Goal: Task Accomplishment & Management: Manage account settings

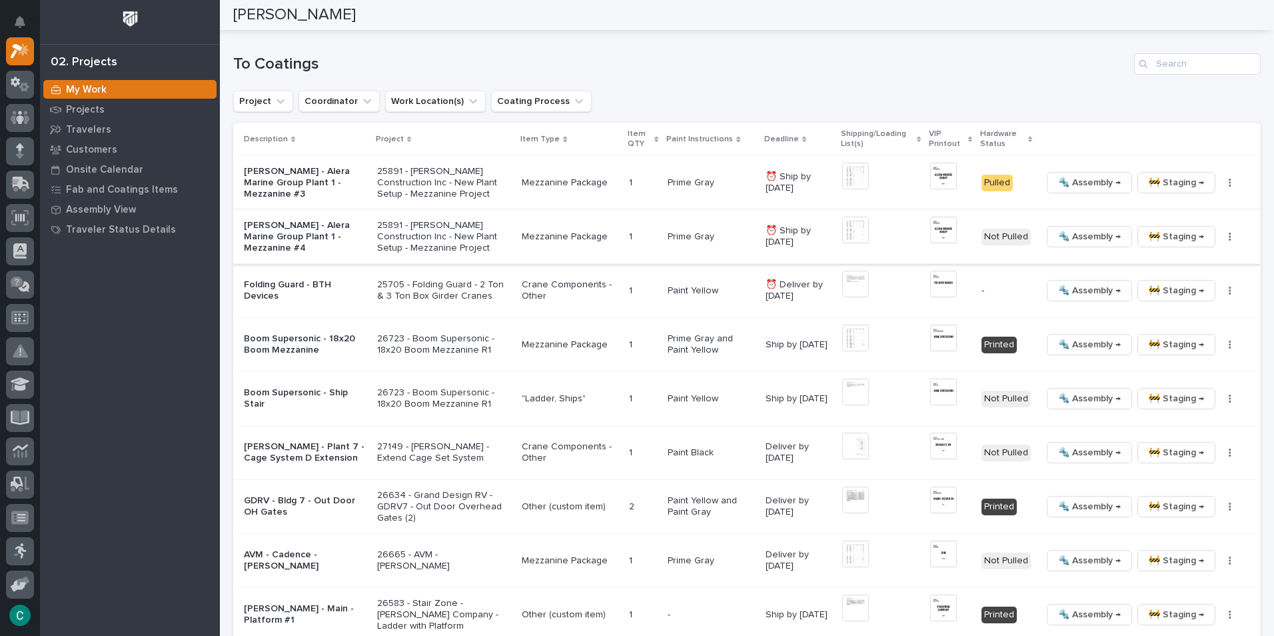
scroll to position [1399, 0]
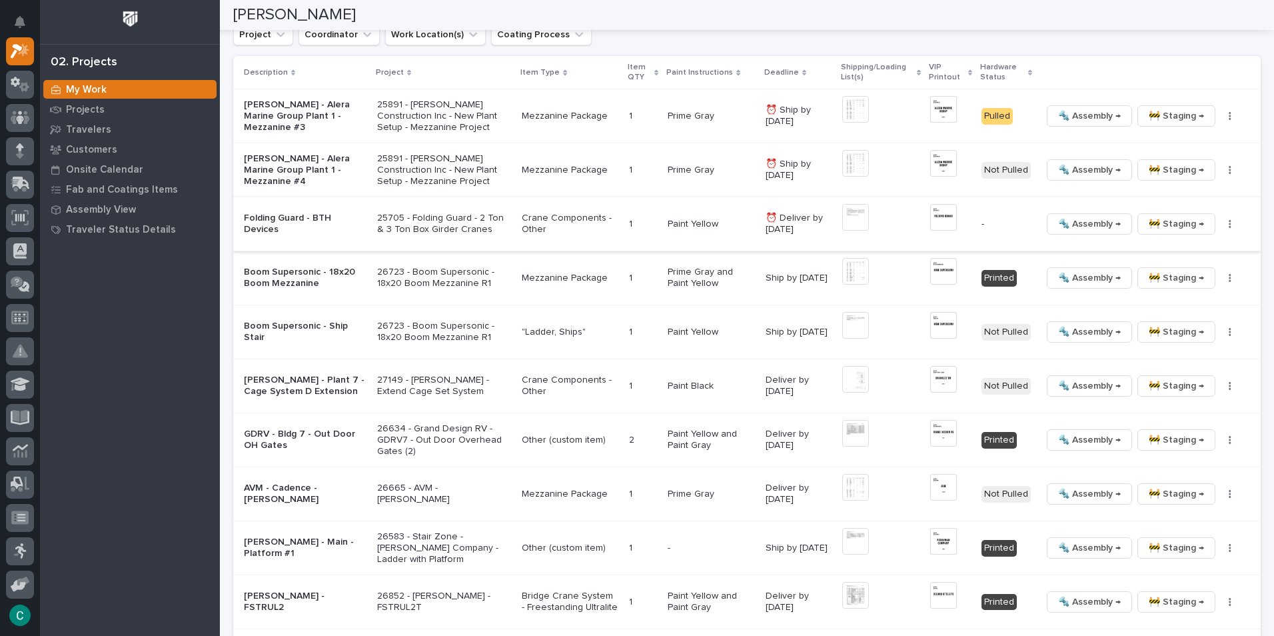
click at [1095, 219] on span "🔩 Assembly →" at bounding box center [1089, 224] width 63 height 16
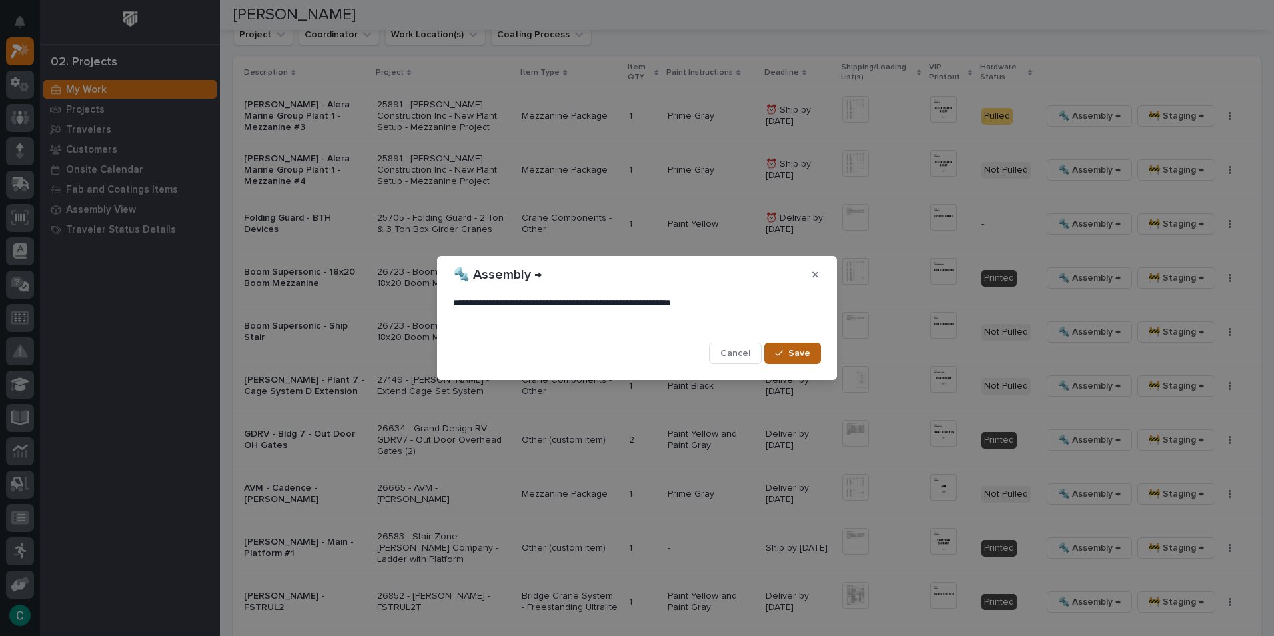
click at [812, 357] on button "Save" at bounding box center [792, 352] width 57 height 21
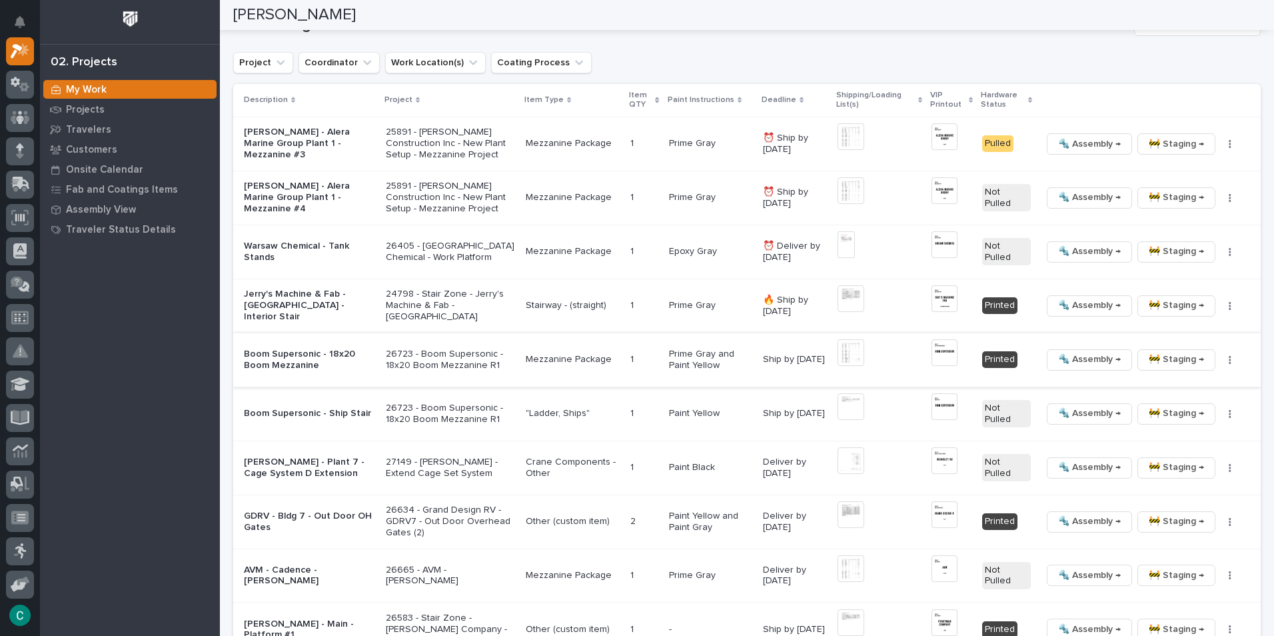
scroll to position [1476, 0]
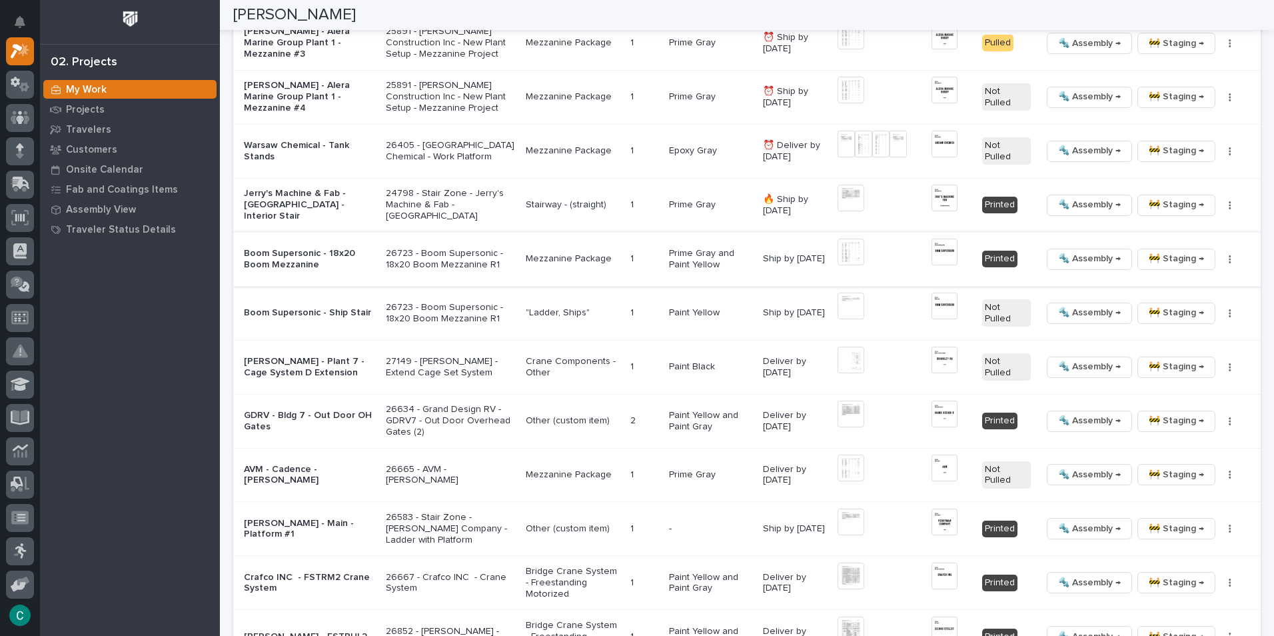
click at [1178, 251] on span "🚧 Staging →" at bounding box center [1176, 259] width 55 height 16
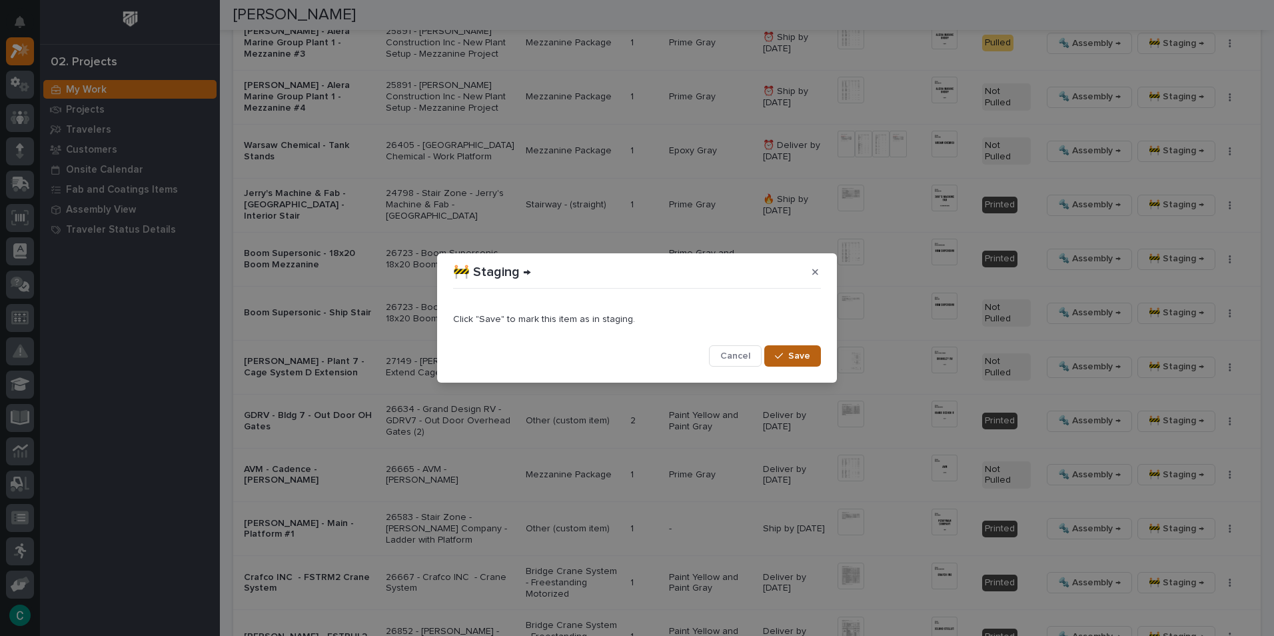
click at [810, 358] on span "Save" at bounding box center [799, 356] width 22 height 12
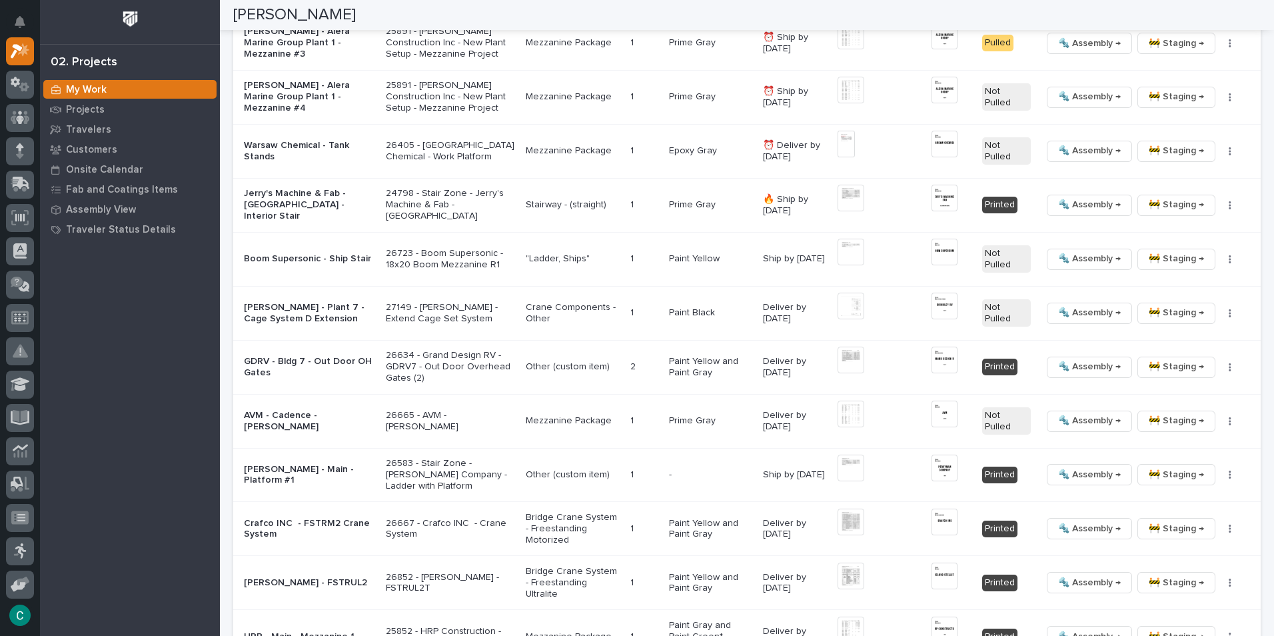
scroll to position [1450, 0]
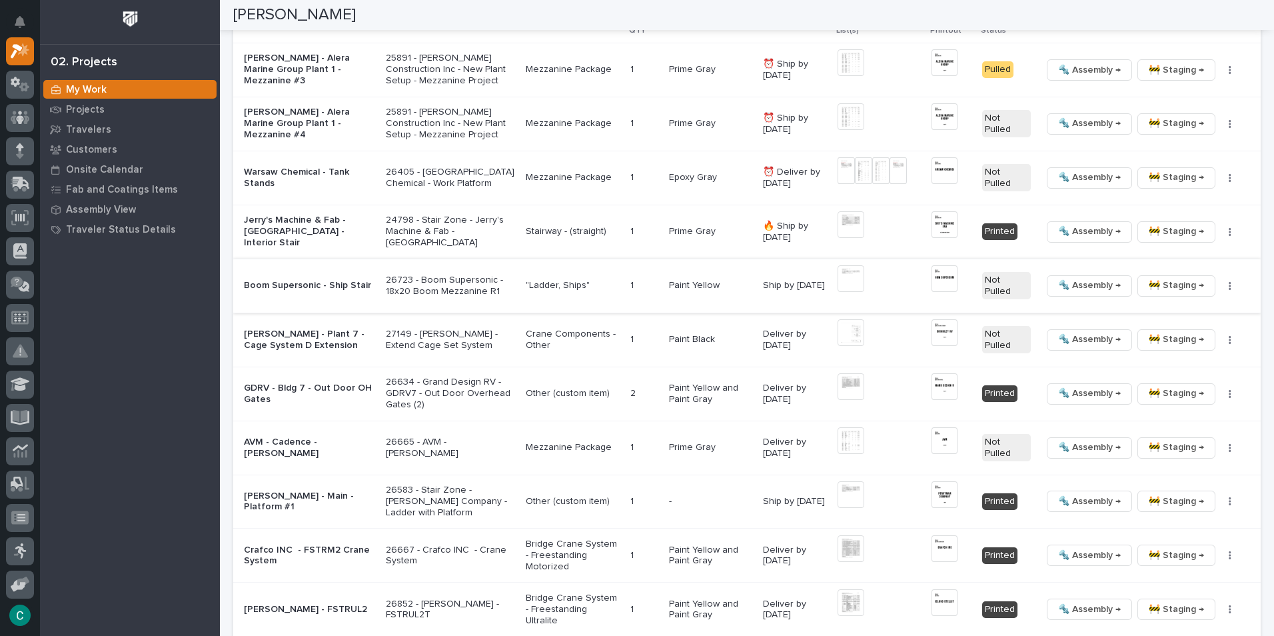
click at [1185, 278] on span "🚧 Staging →" at bounding box center [1176, 285] width 55 height 16
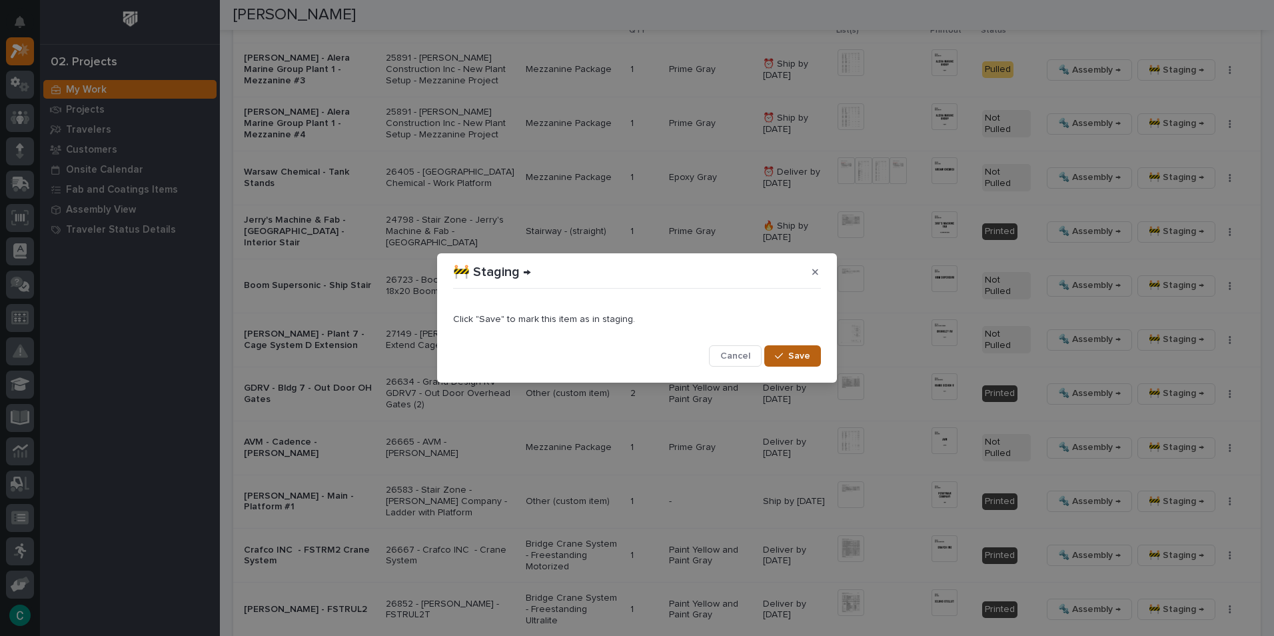
click at [778, 359] on icon "button" at bounding box center [779, 355] width 8 height 9
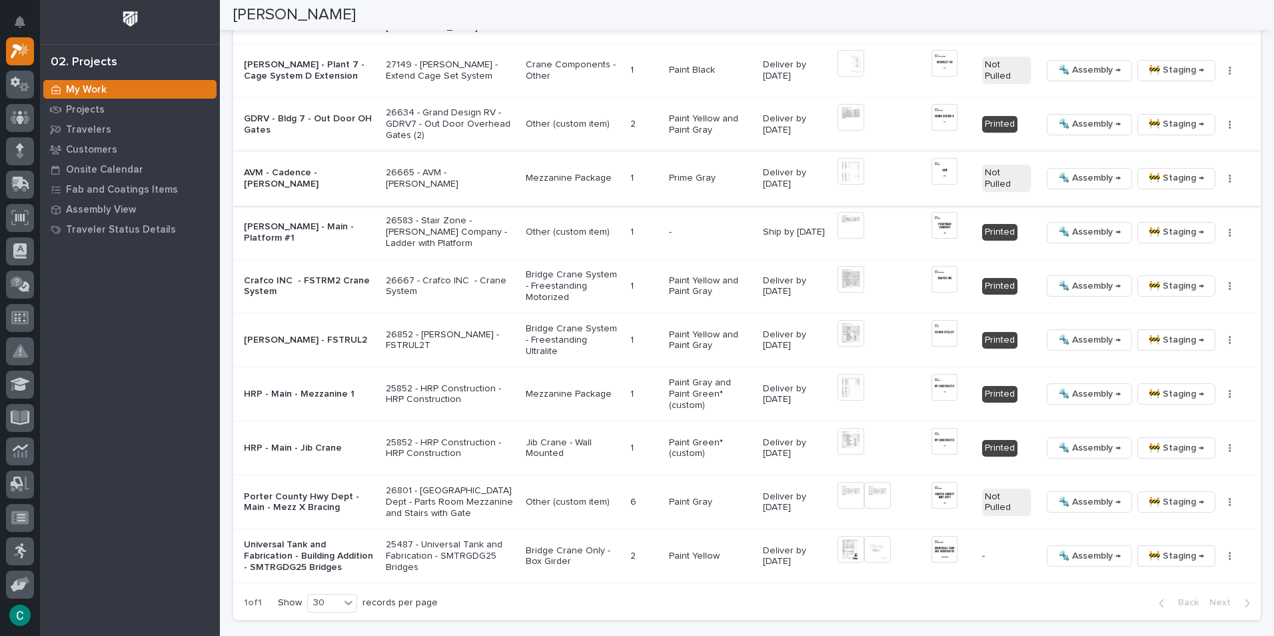
scroll to position [1689, 0]
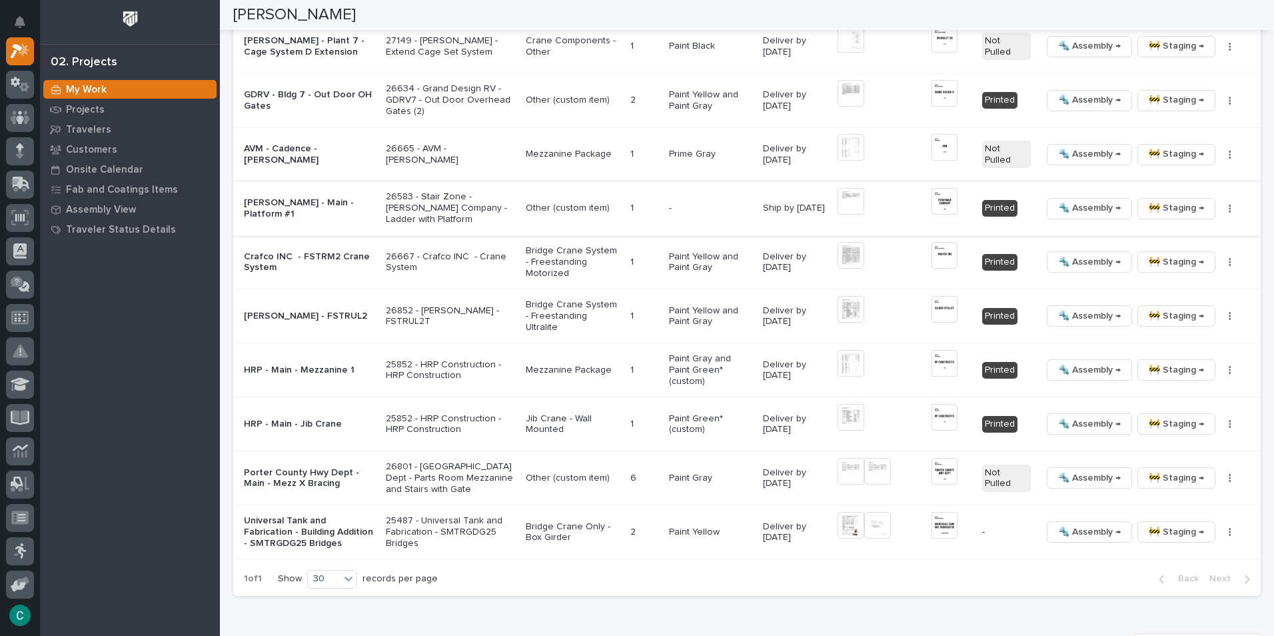
click at [1151, 200] on span "🚧 Staging →" at bounding box center [1176, 208] width 55 height 16
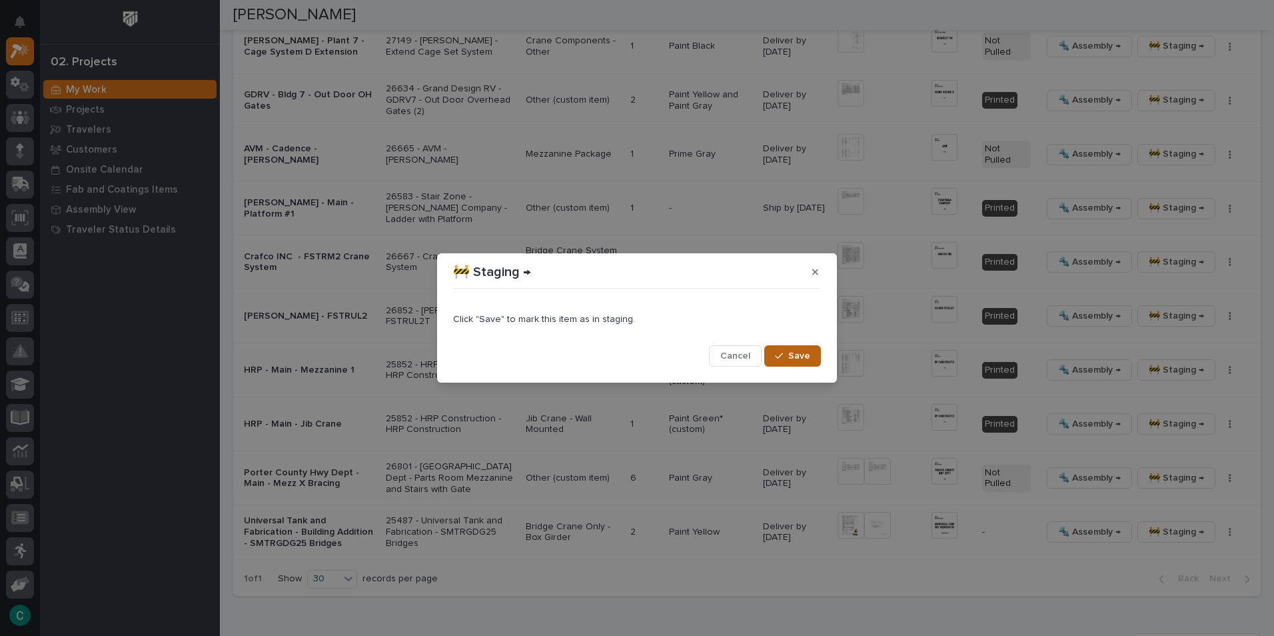
click at [796, 365] on button "Save" at bounding box center [792, 355] width 57 height 21
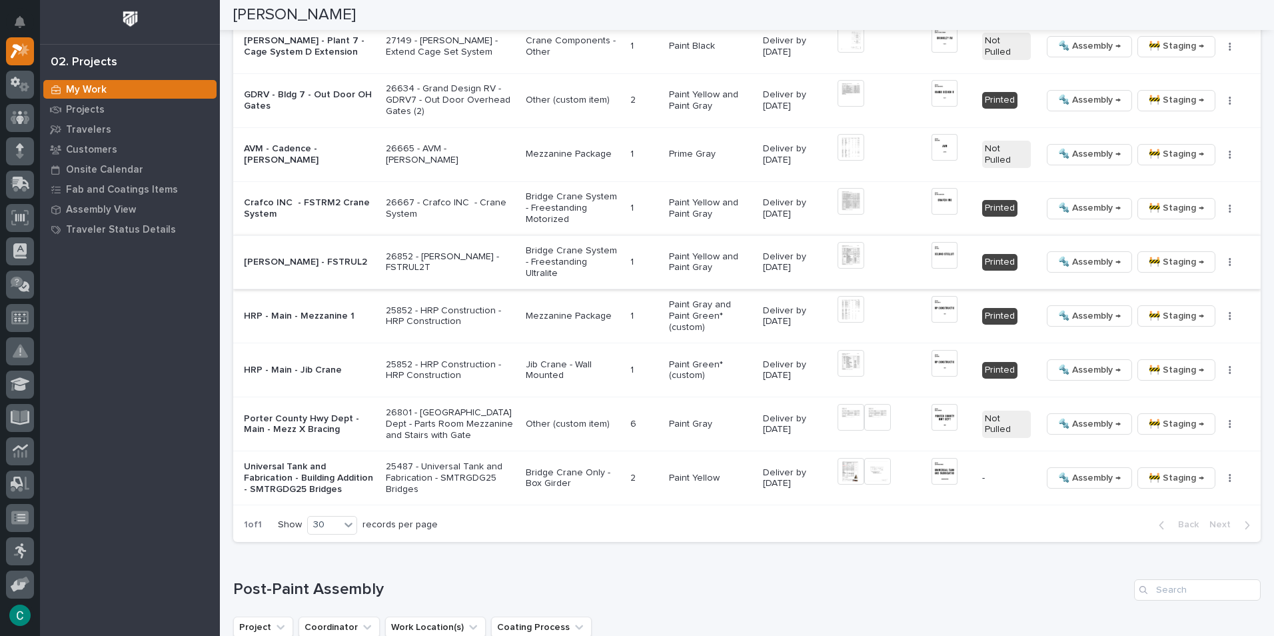
click at [838, 242] on img at bounding box center [851, 255] width 27 height 27
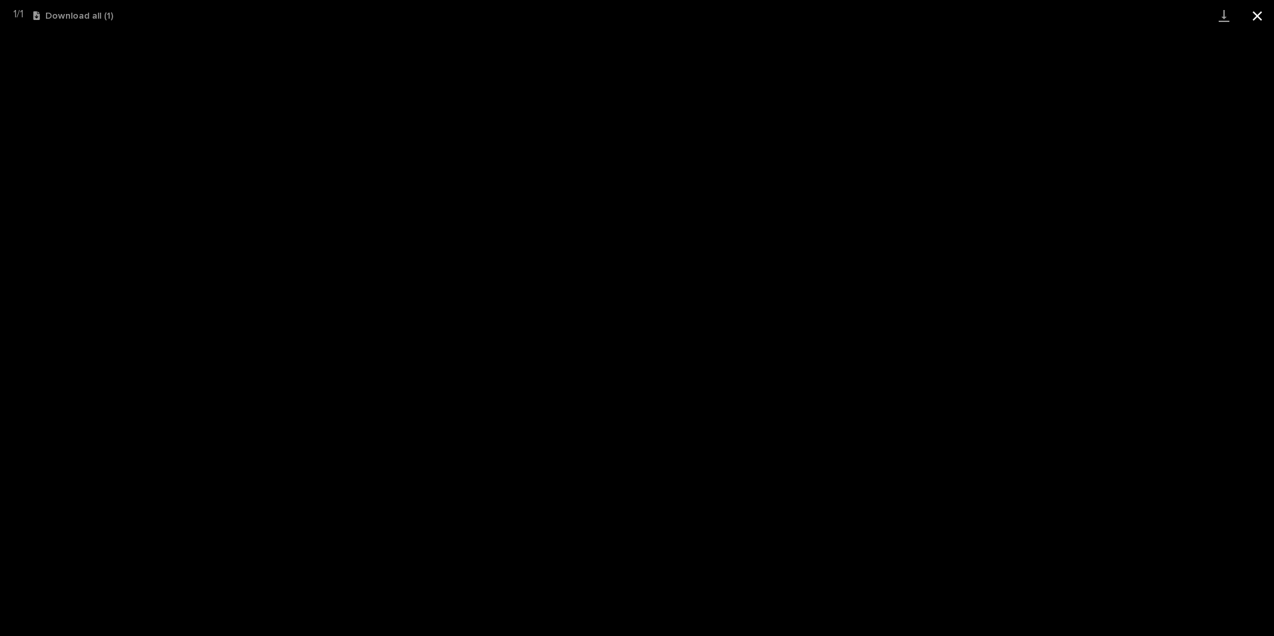
click at [1266, 15] on button "Close gallery" at bounding box center [1257, 15] width 33 height 31
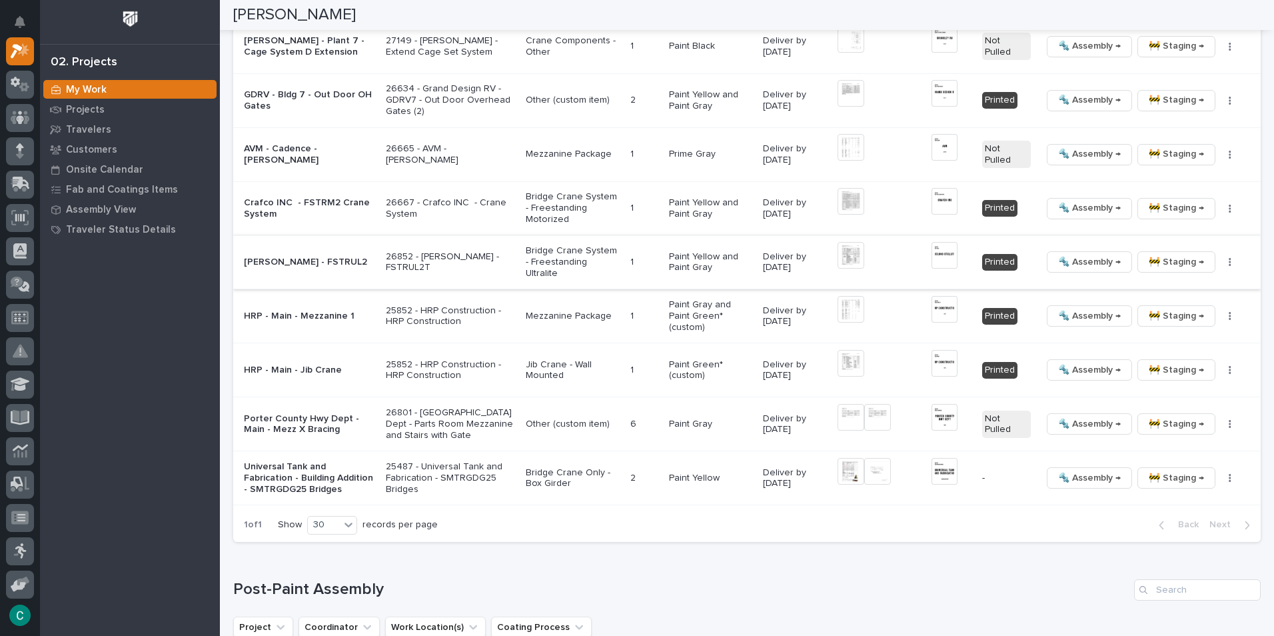
click at [1097, 254] on span "🔩 Assembly →" at bounding box center [1089, 262] width 63 height 16
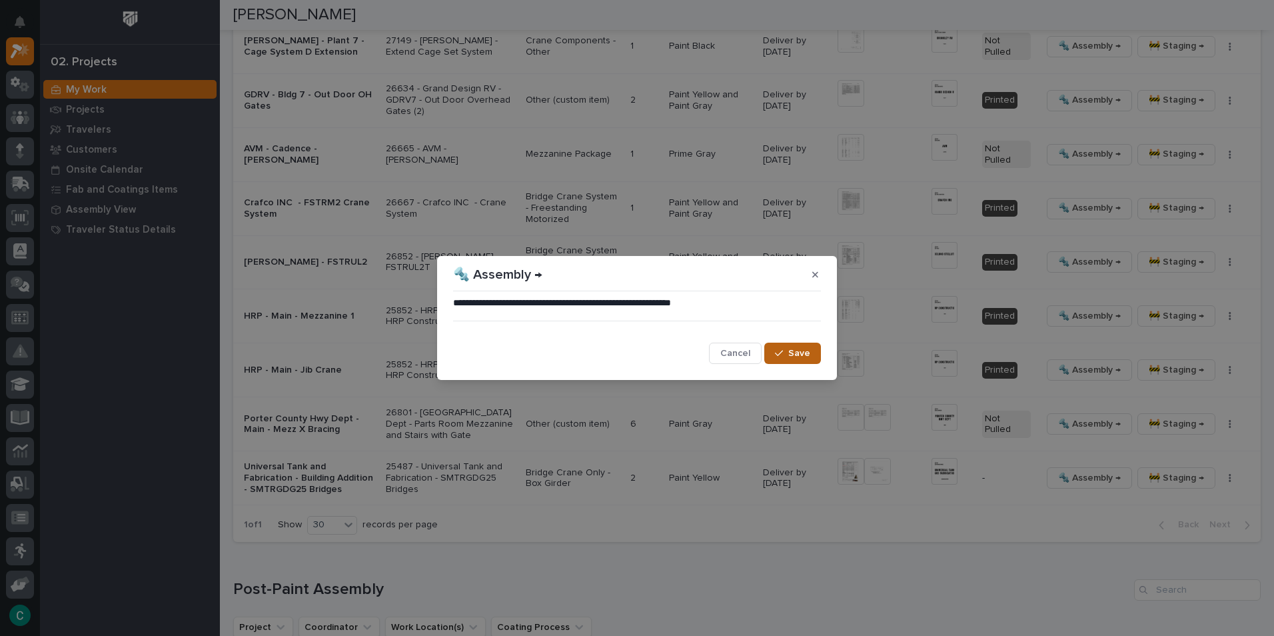
click at [808, 363] on button "Save" at bounding box center [792, 352] width 57 height 21
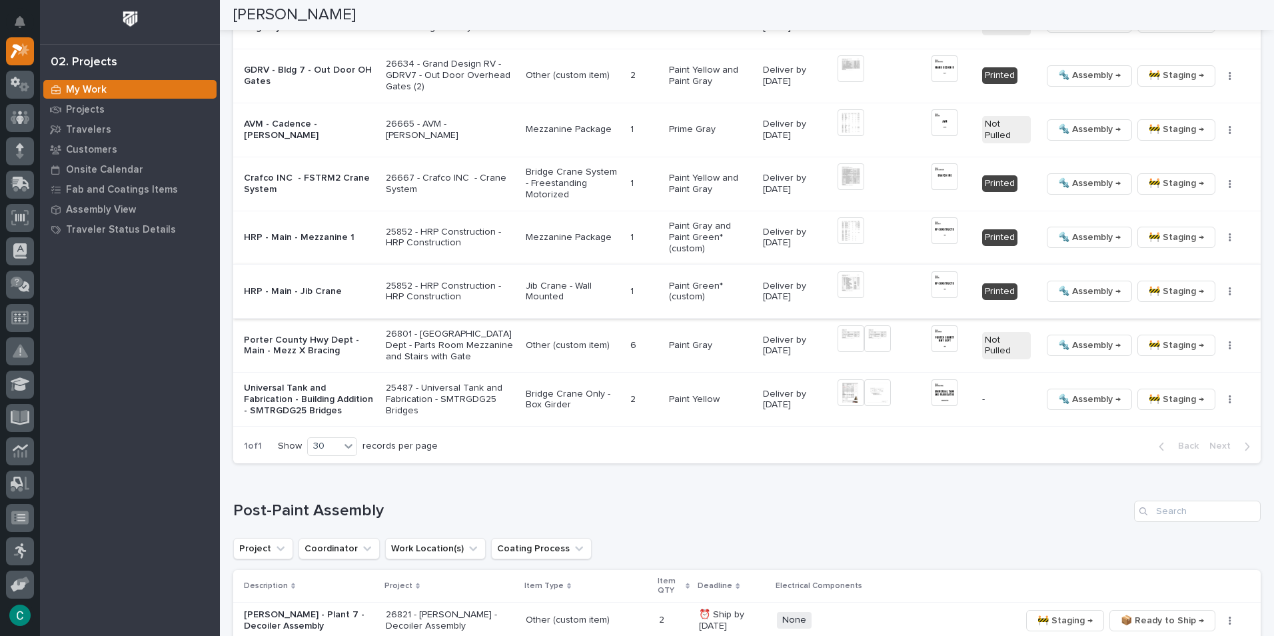
scroll to position [1756, 0]
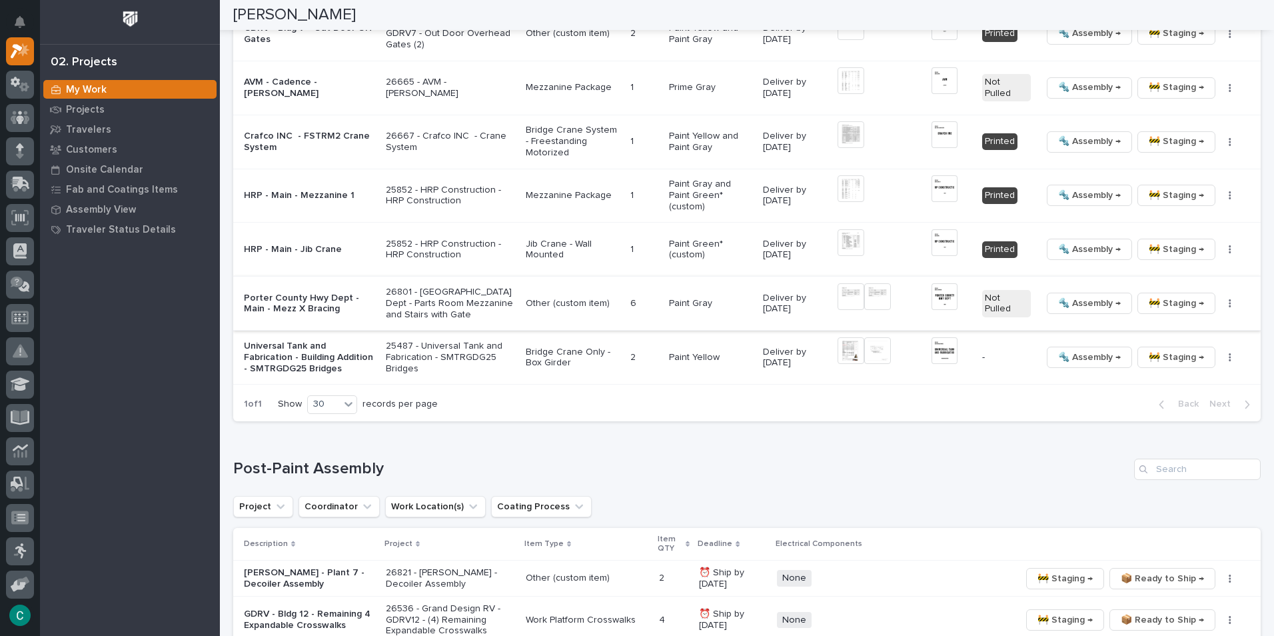
click at [1167, 295] on span "🚧 Staging →" at bounding box center [1176, 303] width 55 height 16
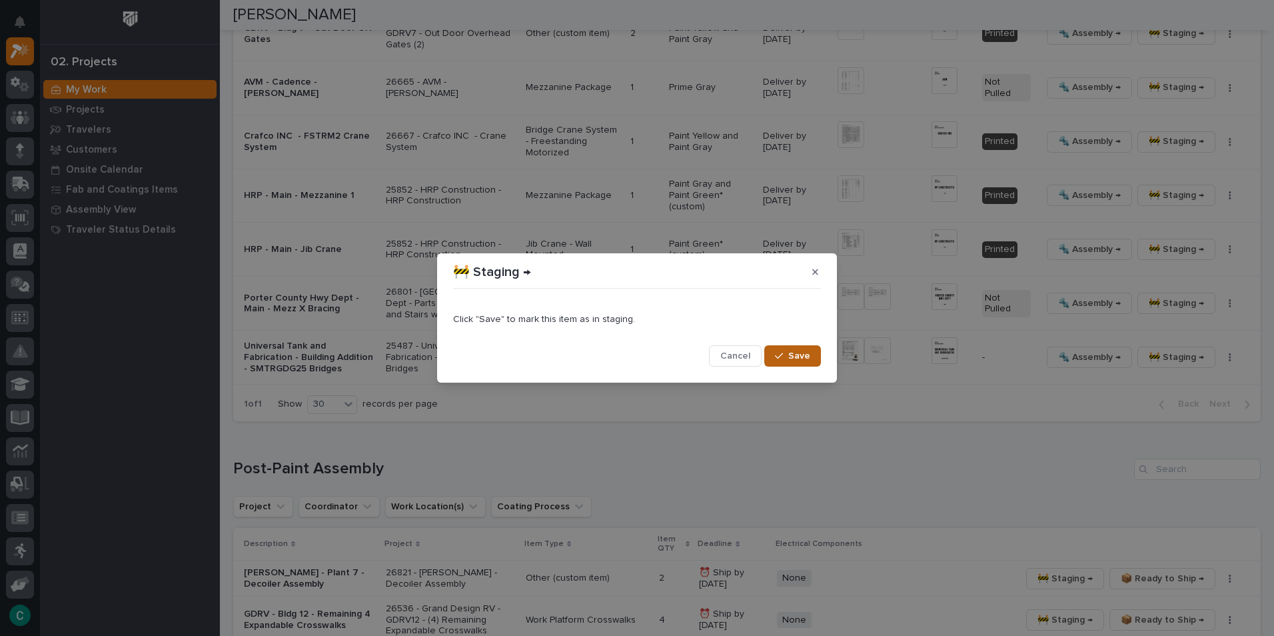
click at [812, 356] on button "Save" at bounding box center [792, 355] width 57 height 21
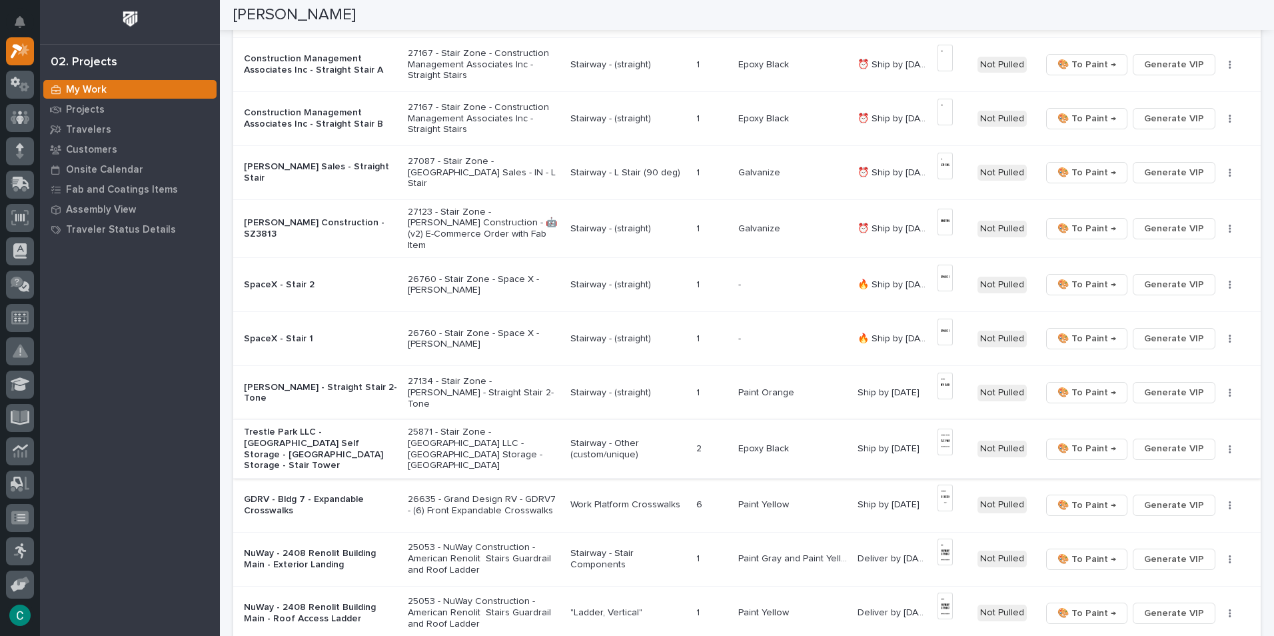
scroll to position [756, 0]
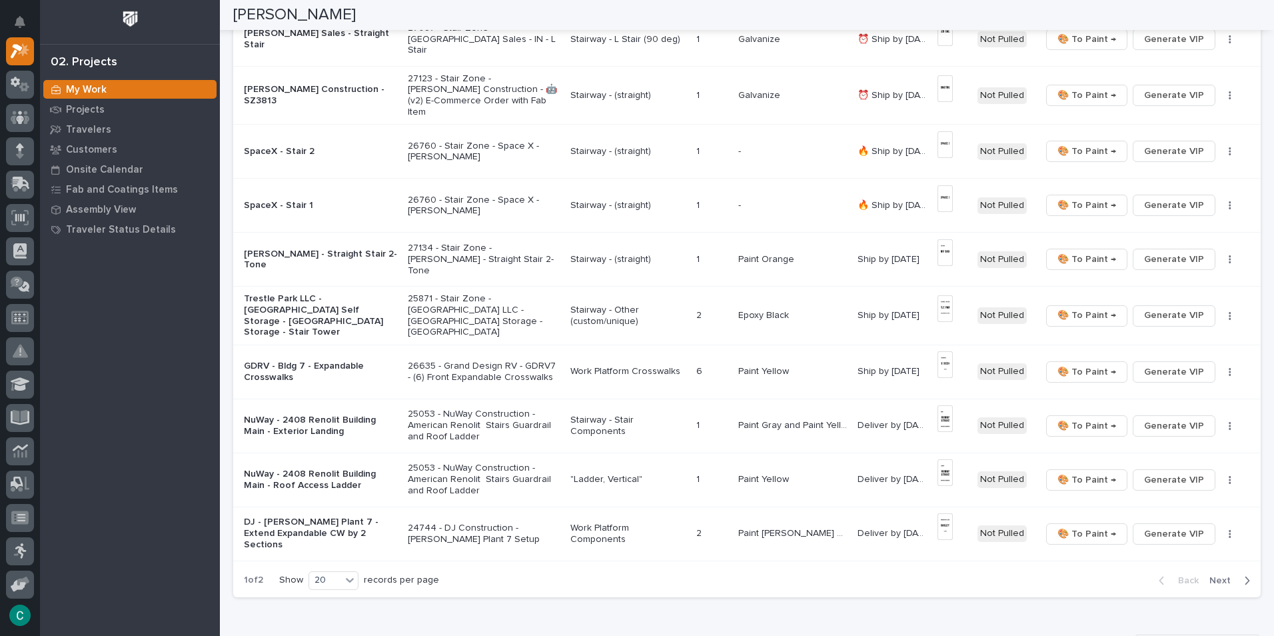
click at [1233, 576] on div "Back Next" at bounding box center [1204, 580] width 113 height 33
click at [1239, 574] on div "button" at bounding box center [1244, 580] width 11 height 12
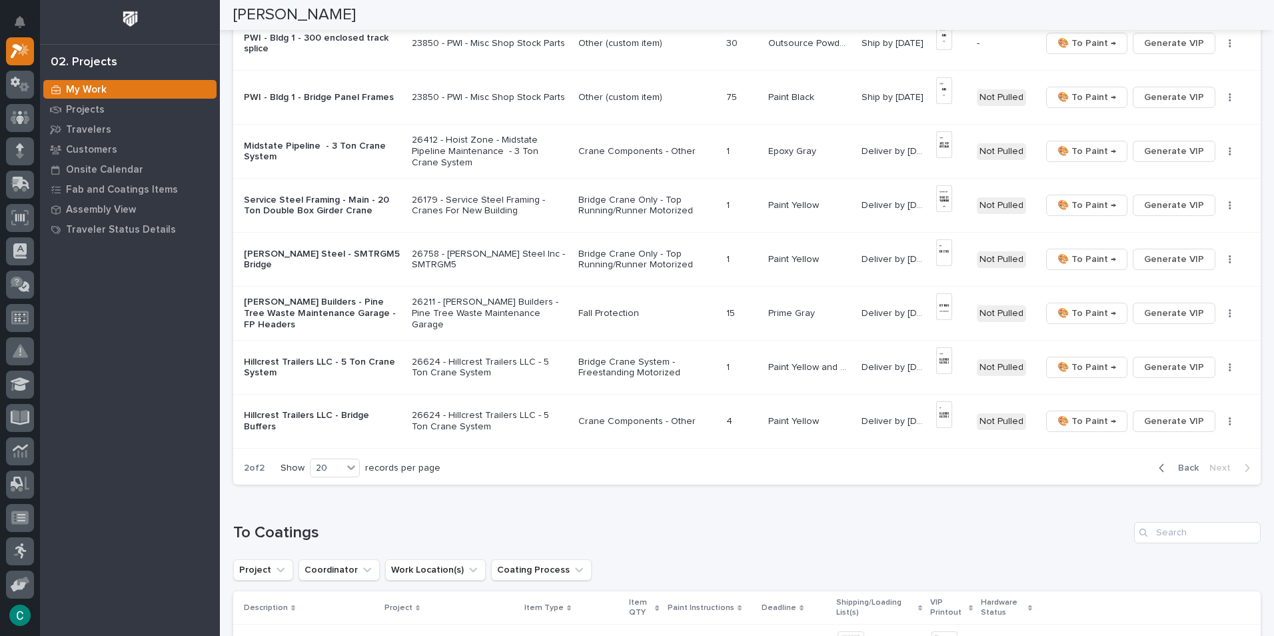
click at [1175, 462] on span "Back" at bounding box center [1184, 468] width 29 height 12
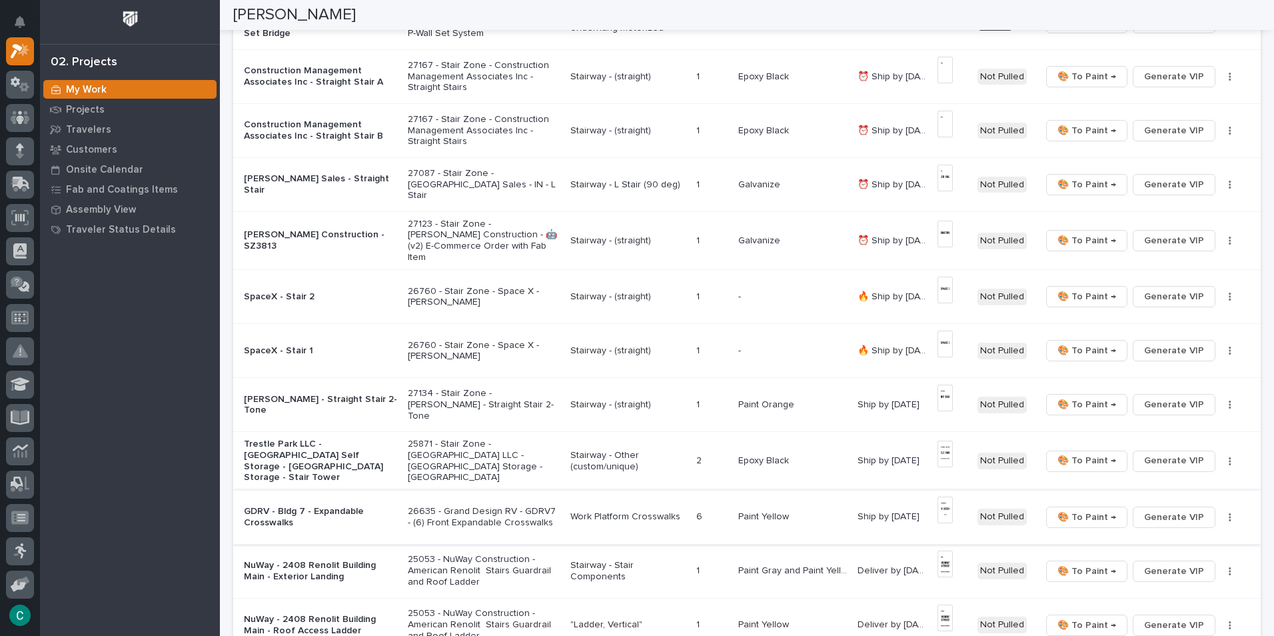
scroll to position [544, 0]
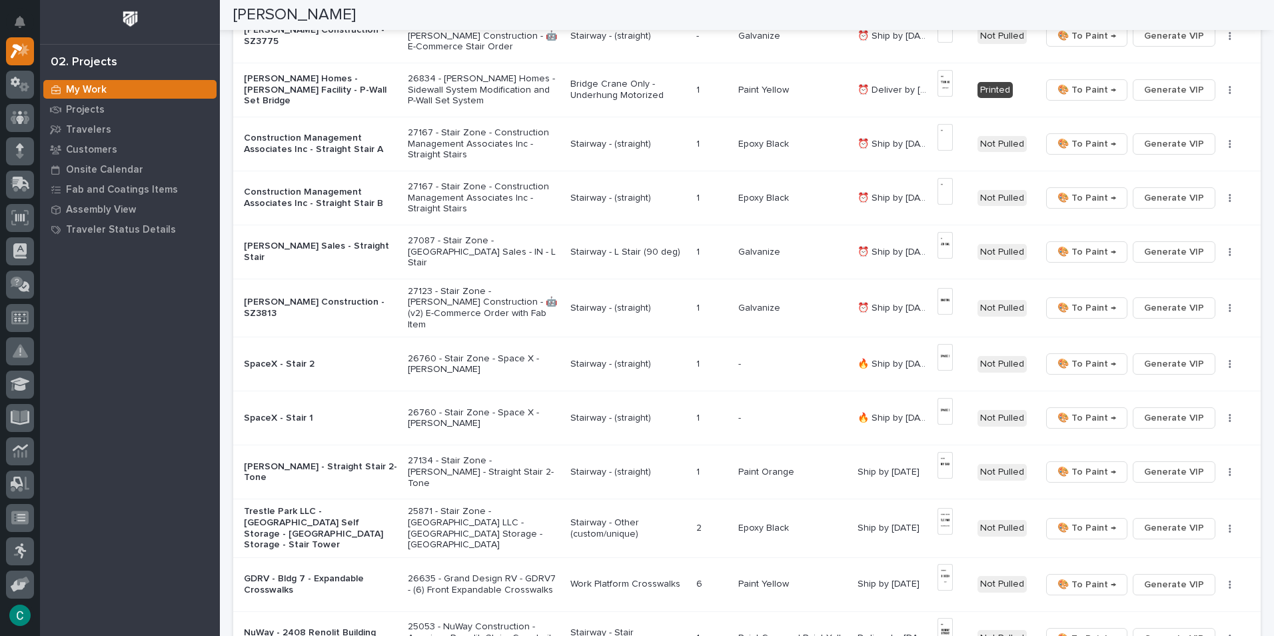
click at [344, 133] on p "Construction Management Associates Inc - Straight Stair A" at bounding box center [320, 144] width 153 height 23
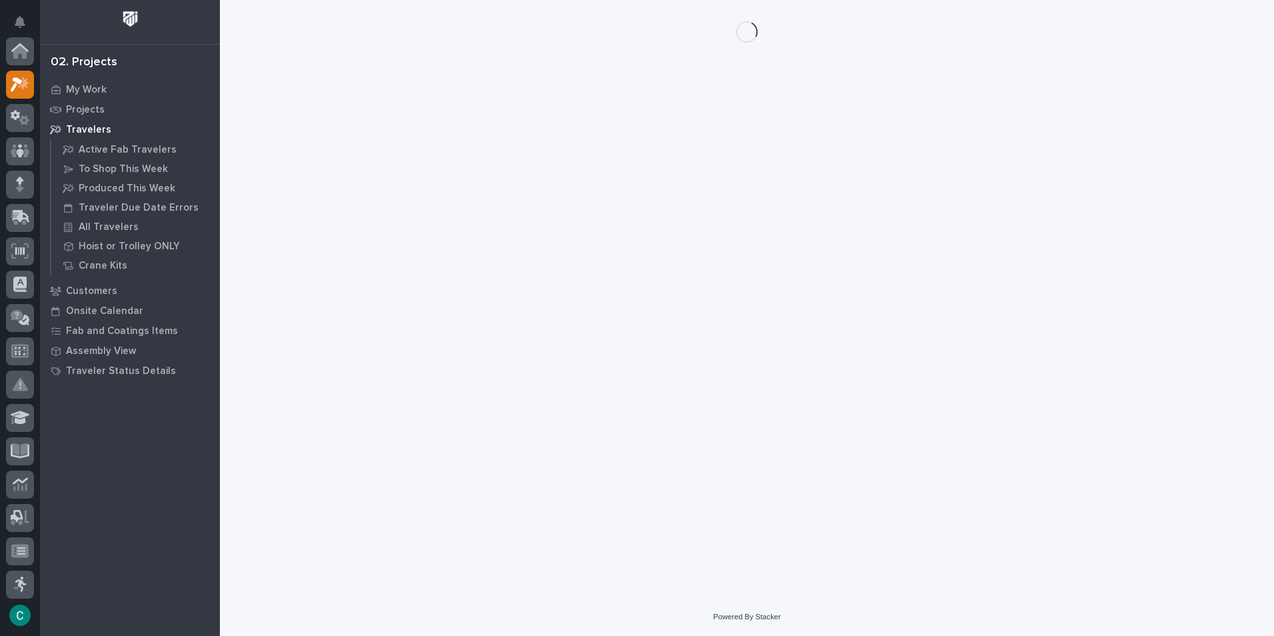
scroll to position [33, 0]
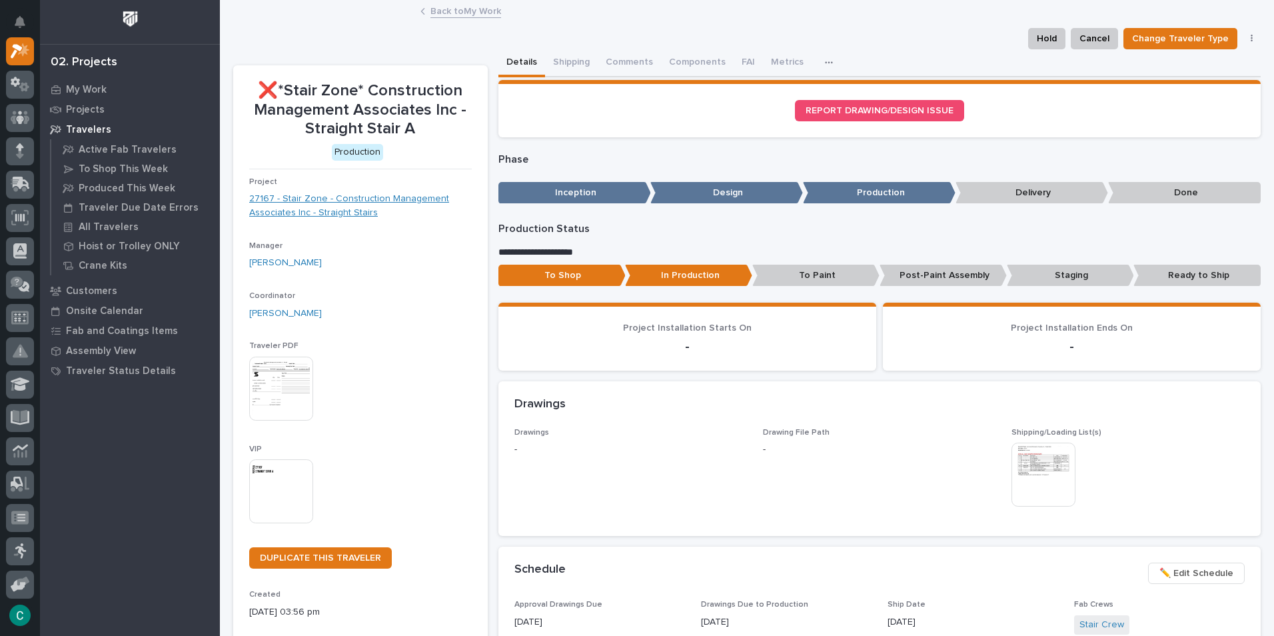
click at [298, 204] on link "27167 - Stair Zone - Construction Management Associates Inc - Straight Stairs" at bounding box center [360, 206] width 223 height 28
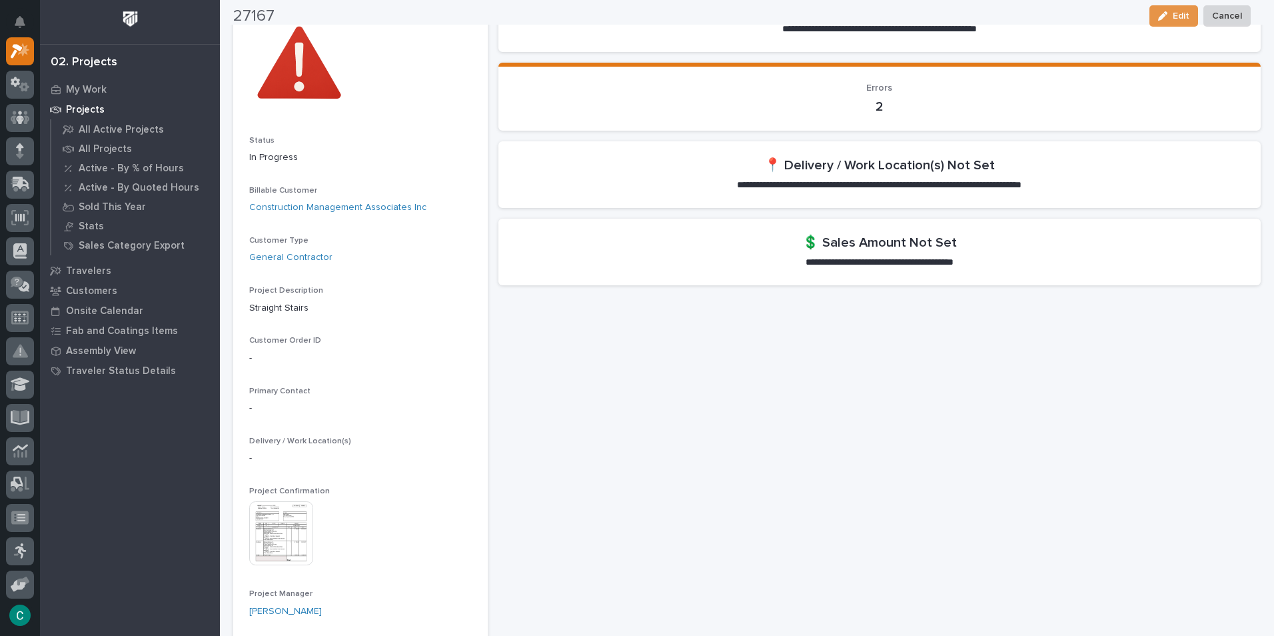
scroll to position [133, 0]
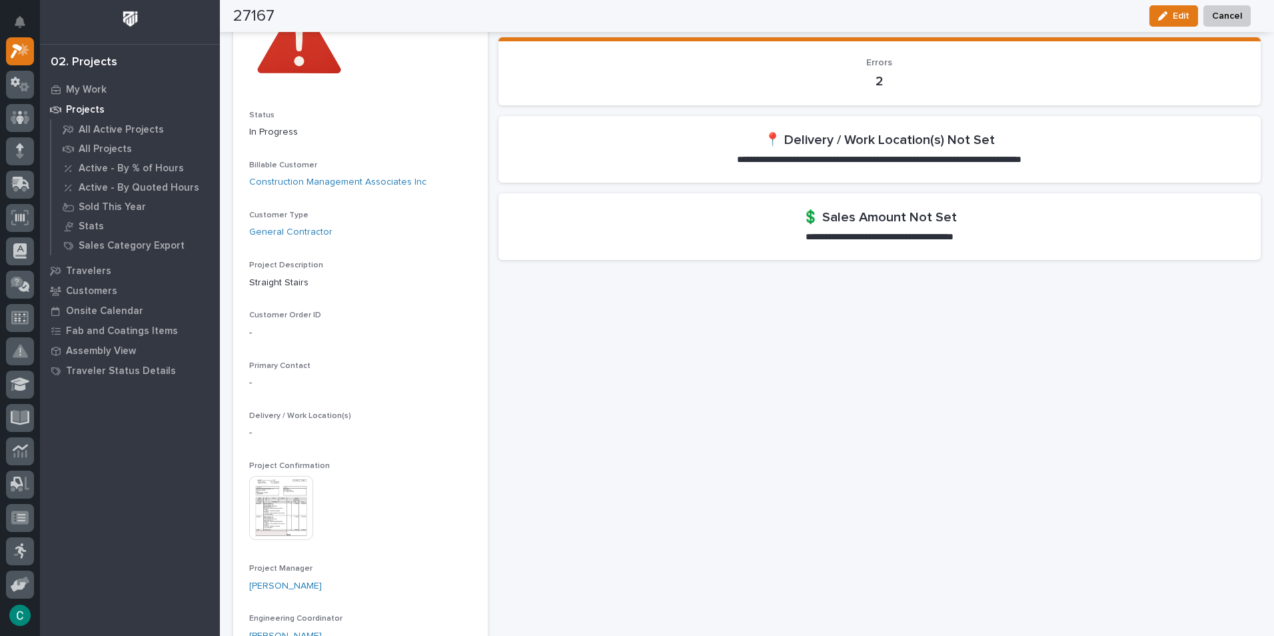
click at [279, 520] on img at bounding box center [281, 508] width 64 height 64
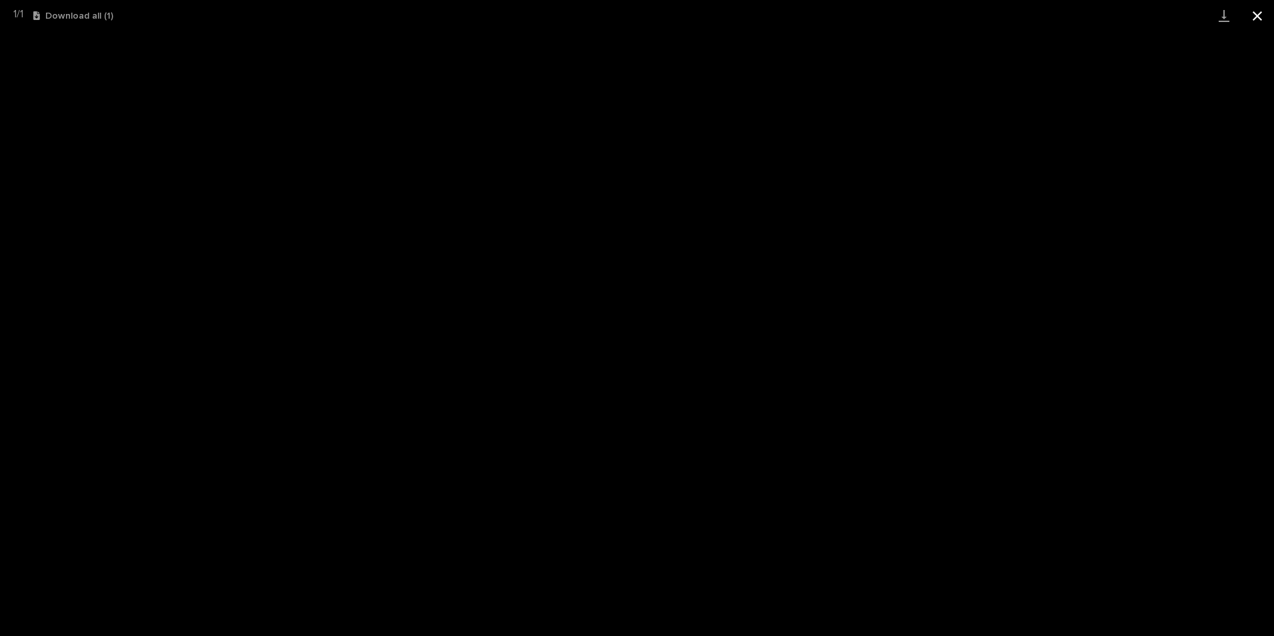
click at [1261, 15] on button "Close gallery" at bounding box center [1257, 15] width 33 height 31
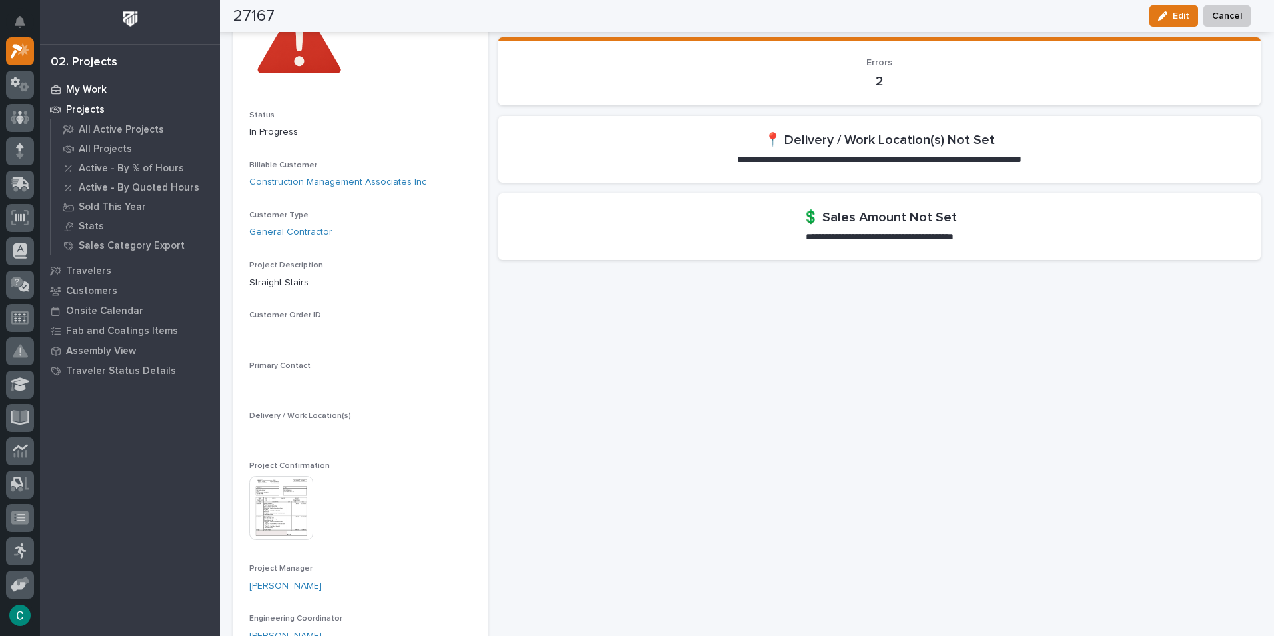
click at [98, 91] on p "My Work" at bounding box center [86, 90] width 41 height 12
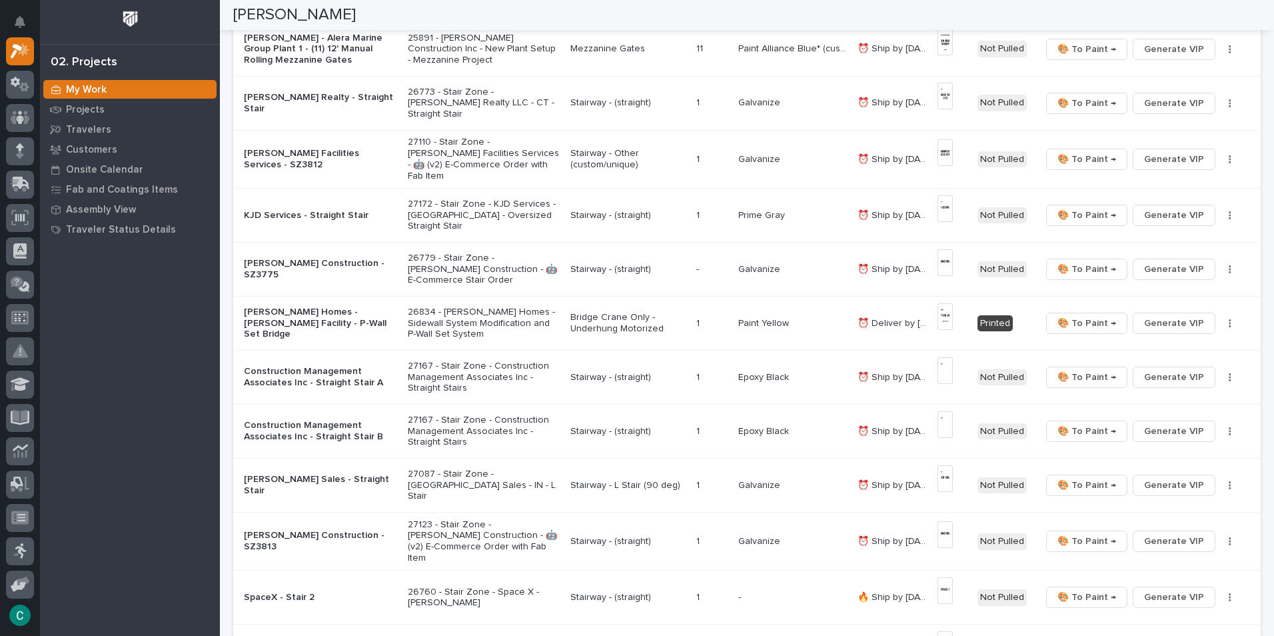
scroll to position [333, 0]
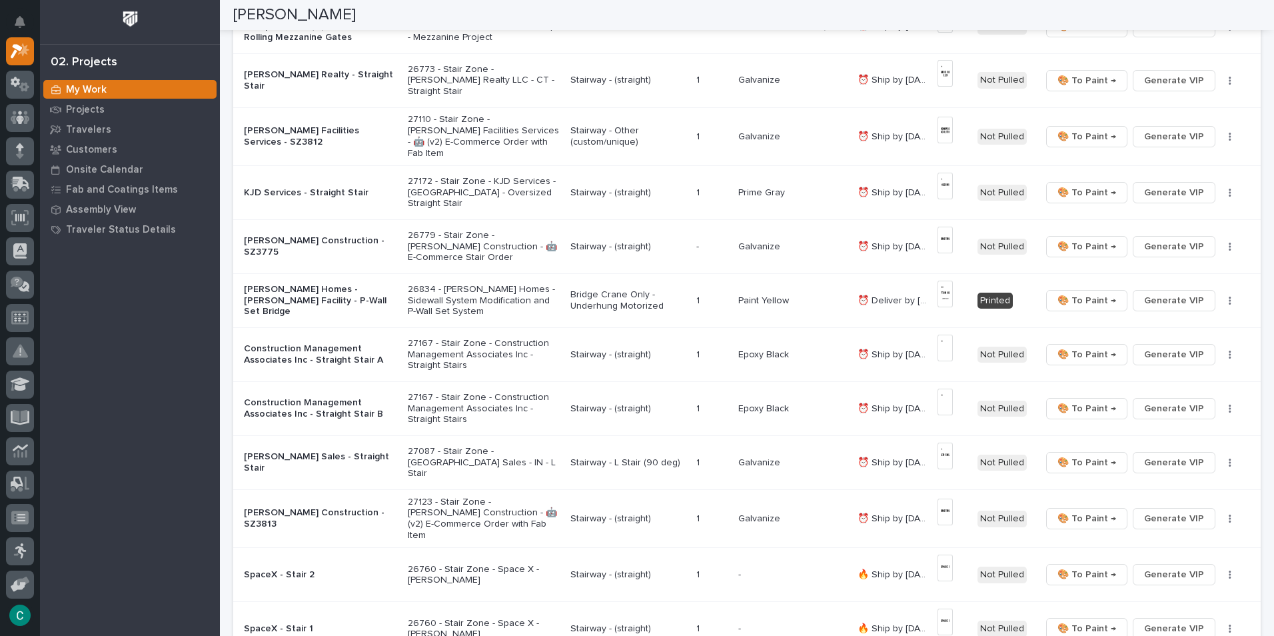
click at [476, 187] on p "27172 - Stair Zone - KJD Services - [GEOGRAPHIC_DATA] - Oversized Straight Stair" at bounding box center [484, 192] width 152 height 33
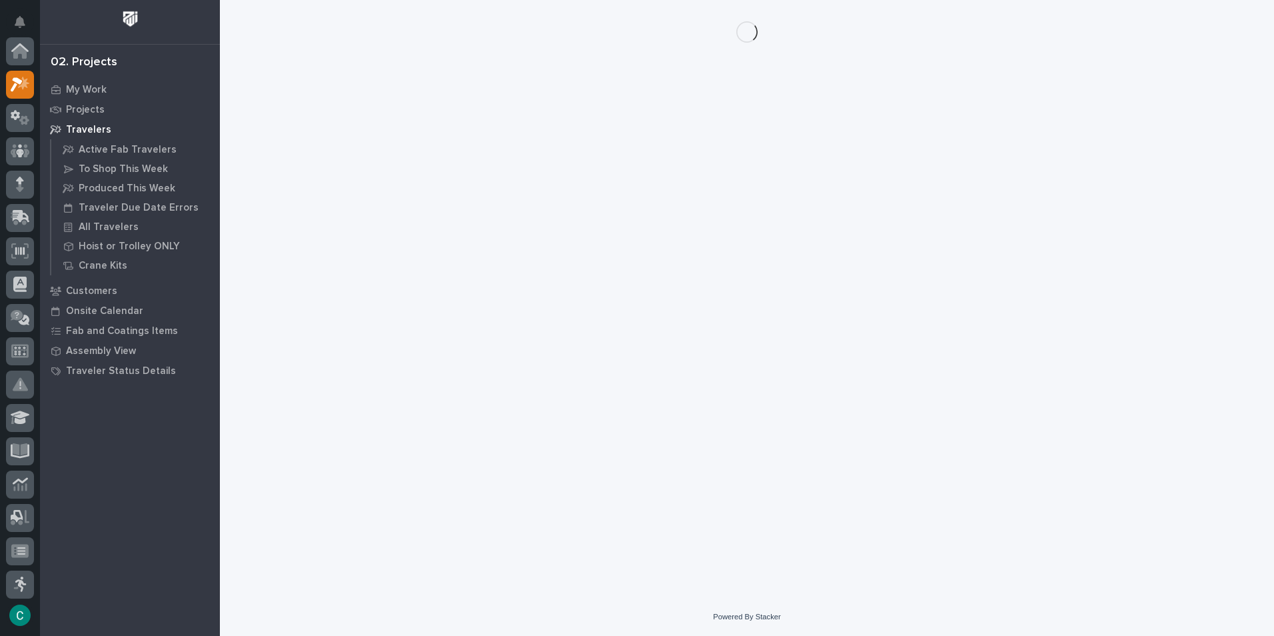
scroll to position [33, 0]
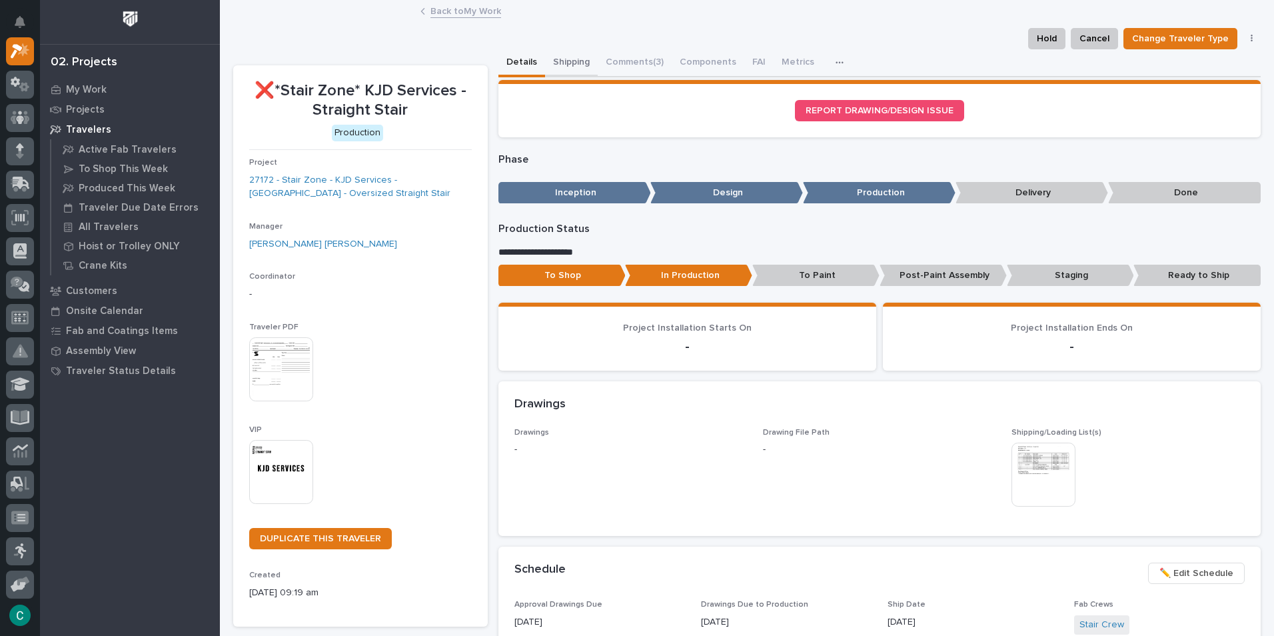
click at [584, 68] on button "Shipping" at bounding box center [571, 63] width 53 height 28
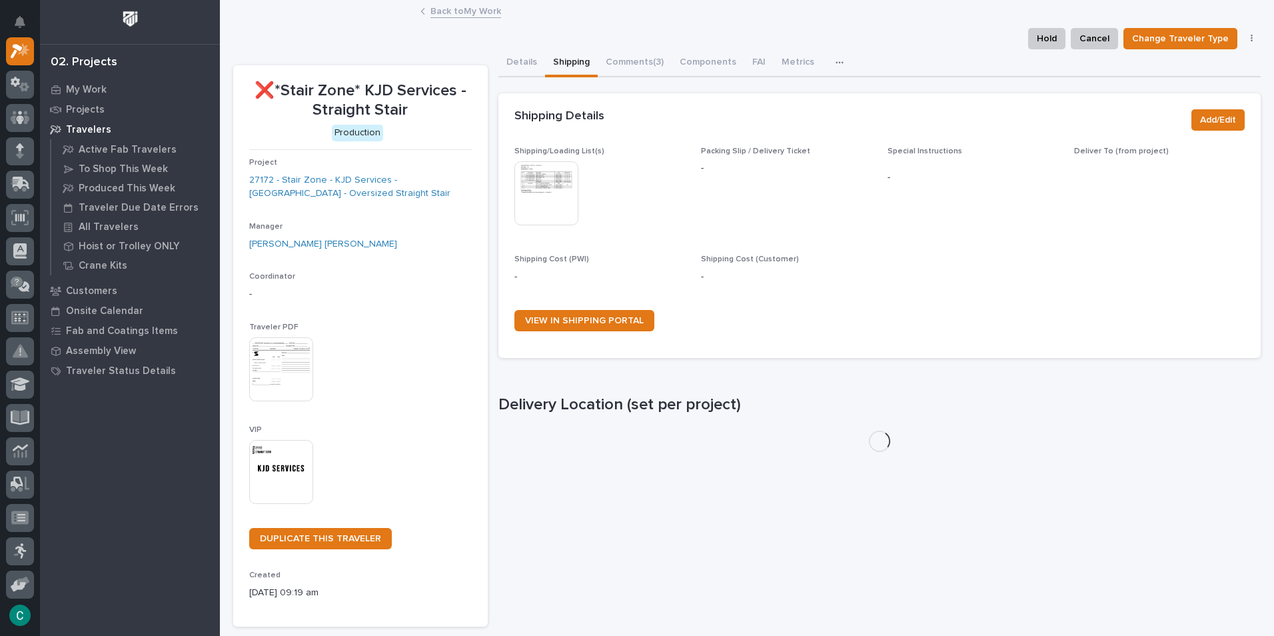
click at [538, 179] on img at bounding box center [546, 193] width 64 height 64
